Goal: Check status

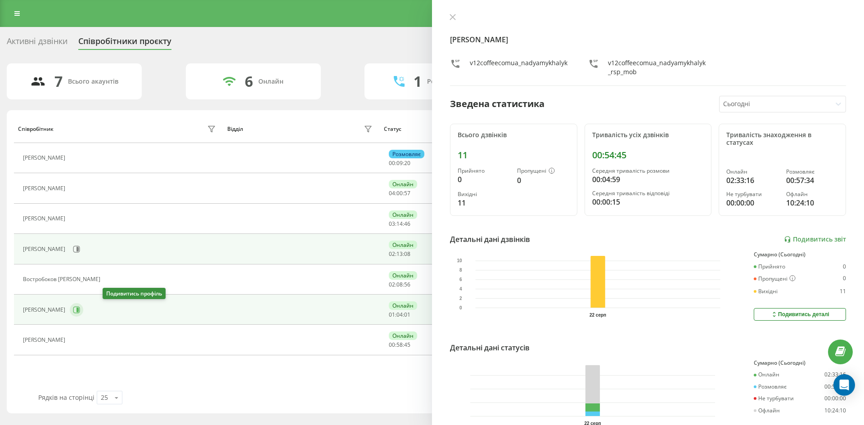
click at [80, 308] on icon at bounding box center [76, 309] width 7 height 7
click at [79, 312] on icon at bounding box center [77, 310] width 2 height 4
